Goal: Task Accomplishment & Management: Manage account settings

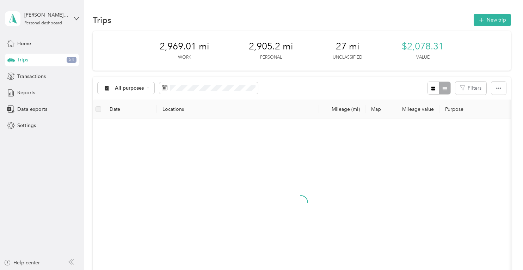
click at [303, 89] on div "All purposes Filters" at bounding box center [302, 87] width 418 height 23
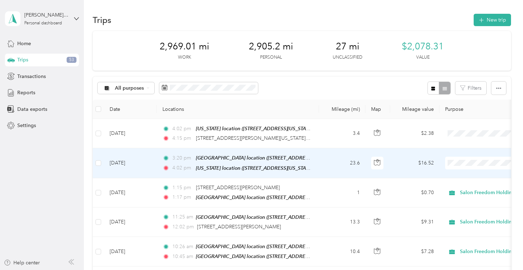
click at [454, 172] on span "Salon Freedom Holdings" at bounding box center [485, 174] width 65 height 7
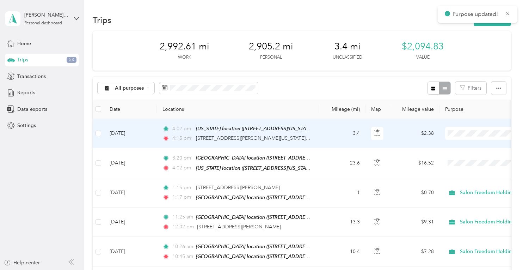
click at [462, 136] on span at bounding box center [488, 133] width 87 height 13
click at [457, 127] on span at bounding box center [488, 133] width 87 height 13
click at [456, 160] on li "Personal" at bounding box center [479, 158] width 87 height 12
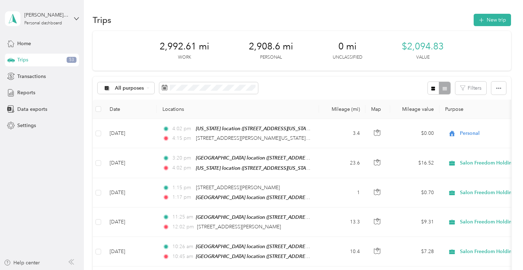
click at [406, 23] on div "Trips New trip" at bounding box center [302, 19] width 418 height 15
